Goal: Use online tool/utility: Utilize a website feature to perform a specific function

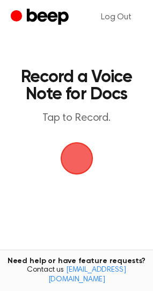
click at [70, 160] on span "button" at bounding box center [77, 158] width 30 height 30
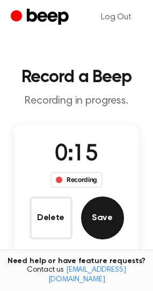
click at [114, 226] on button "Save" at bounding box center [102, 218] width 43 height 43
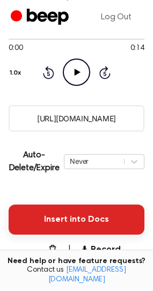
scroll to position [143, 0]
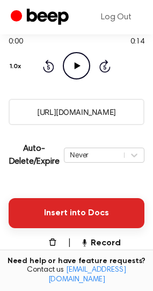
click at [96, 213] on button "Insert into Docs" at bounding box center [77, 213] width 136 height 30
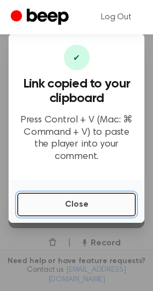
click at [67, 195] on button "Close" at bounding box center [76, 205] width 119 height 24
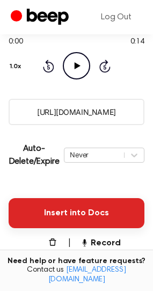
click at [84, 207] on button "Insert into Docs" at bounding box center [77, 213] width 136 height 30
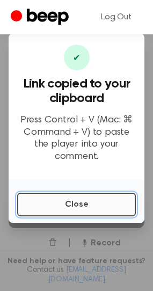
click at [74, 195] on button "Close" at bounding box center [76, 205] width 119 height 24
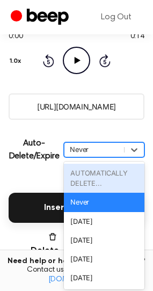
scroll to position [150, 0]
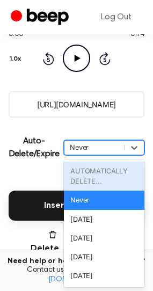
click at [82, 156] on div "Auto-Delete/Expire option AUTOMATICALLY DELETE... focused disabled, 1 of 6. 6 r…" at bounding box center [77, 147] width 136 height 43
click at [83, 144] on div "Never" at bounding box center [94, 147] width 49 height 10
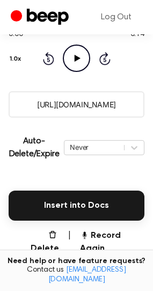
click at [80, 104] on input "https://beep.audio/28YwdW9" at bounding box center [77, 104] width 136 height 26
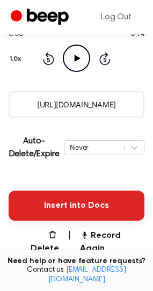
click at [49, 207] on button "Insert into Docs" at bounding box center [77, 206] width 136 height 30
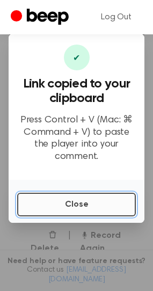
click at [125, 193] on button "Close" at bounding box center [76, 205] width 119 height 24
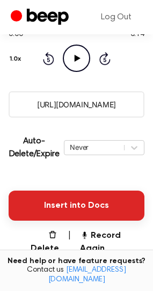
click at [51, 198] on button "Insert into Docs" at bounding box center [77, 206] width 136 height 30
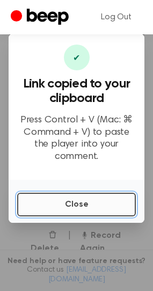
click at [78, 197] on button "Close" at bounding box center [76, 205] width 119 height 24
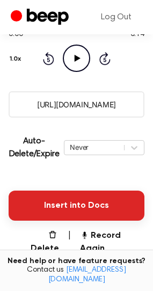
click at [77, 199] on button "Insert into Docs" at bounding box center [77, 206] width 136 height 30
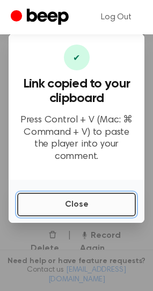
click at [74, 202] on button "Close" at bounding box center [76, 205] width 119 height 24
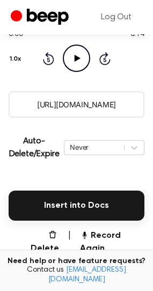
click at [74, 61] on icon "Play Audio" at bounding box center [76, 58] width 27 height 27
click at [74, 61] on icon at bounding box center [76, 58] width 5 height 7
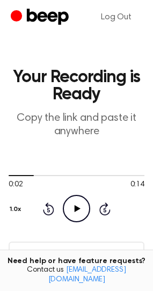
click at [75, 209] on icon at bounding box center [78, 208] width 6 height 7
click at [75, 209] on icon at bounding box center [76, 208] width 5 height 7
click at [84, 211] on icon "Play Audio" at bounding box center [76, 208] width 27 height 27
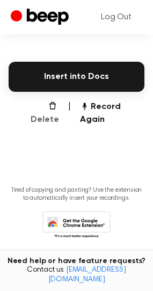
click at [46, 102] on button "Delete" at bounding box center [40, 113] width 38 height 26
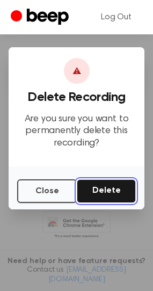
click at [118, 192] on button "Delete" at bounding box center [106, 191] width 59 height 24
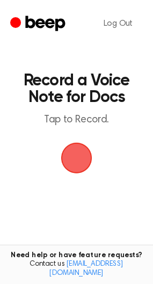
scroll to position [97, 0]
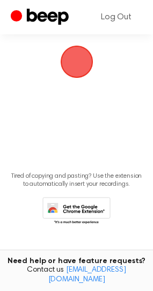
click at [82, 69] on span "button" at bounding box center [77, 62] width 30 height 30
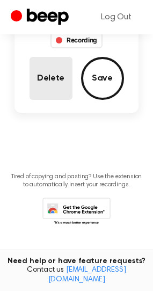
click at [42, 74] on button "Delete" at bounding box center [51, 78] width 43 height 43
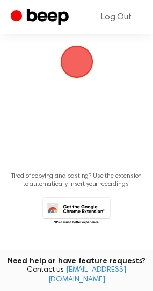
scroll to position [96, 0]
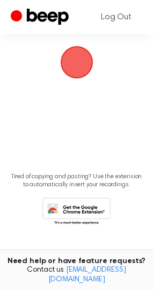
click at [75, 72] on span "button" at bounding box center [76, 62] width 33 height 33
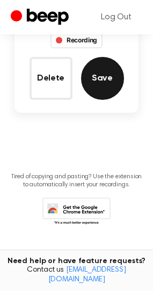
click at [111, 83] on button "Save" at bounding box center [102, 78] width 43 height 43
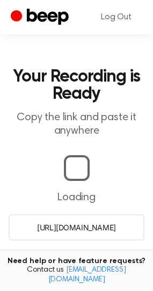
scroll to position [0, 0]
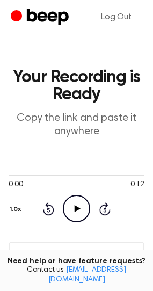
click at [77, 207] on icon at bounding box center [78, 208] width 6 height 7
